Goal: Task Accomplishment & Management: Complete application form

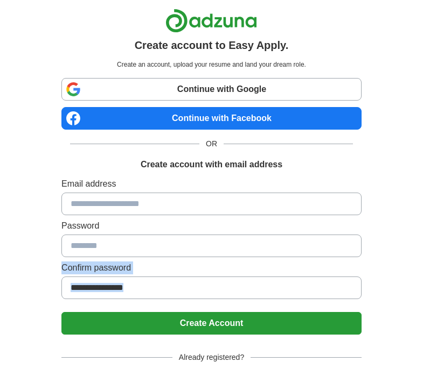
drag, startPoint x: 0, startPoint y: 0, endPoint x: 69, endPoint y: 290, distance: 298.3
click at [69, 290] on div "Create account to Easy Apply. Create an account, upload your resume and land yo…" at bounding box center [211, 216] width 396 height 432
click at [117, 208] on input at bounding box center [211, 204] width 300 height 23
click at [118, 211] on input at bounding box center [211, 204] width 300 height 23
